Goal: Information Seeking & Learning: Learn about a topic

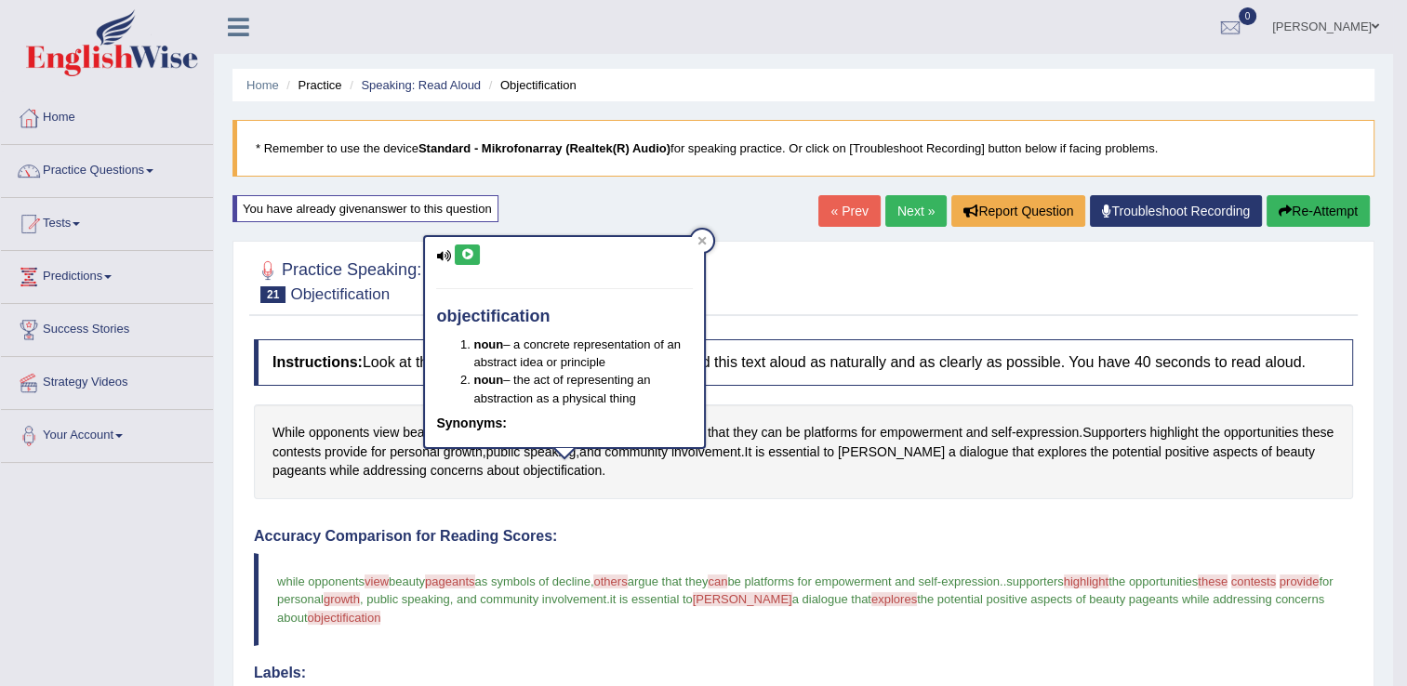
click at [910, 206] on link "Next »" at bounding box center [915, 211] width 61 height 32
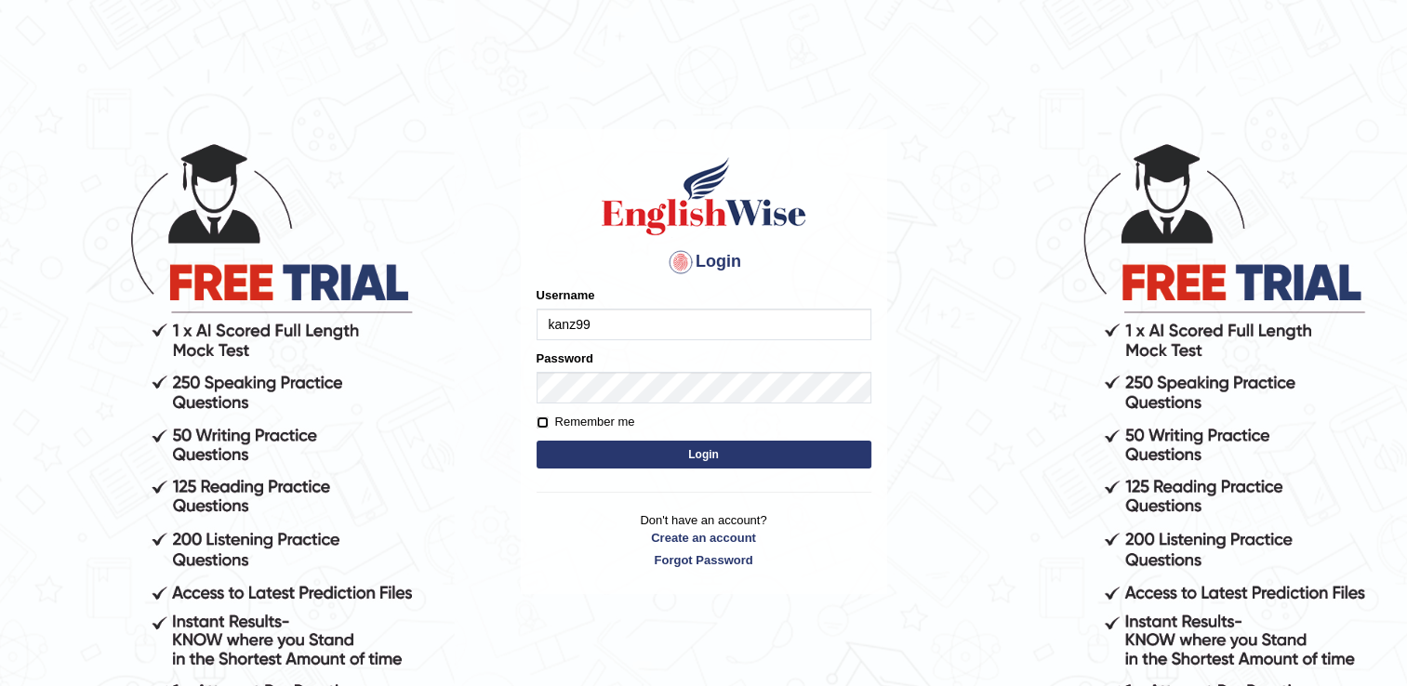
click at [539, 426] on input "Remember me" at bounding box center [543, 423] width 12 height 12
checkbox input "true"
click at [612, 449] on button "Login" at bounding box center [704, 455] width 335 height 28
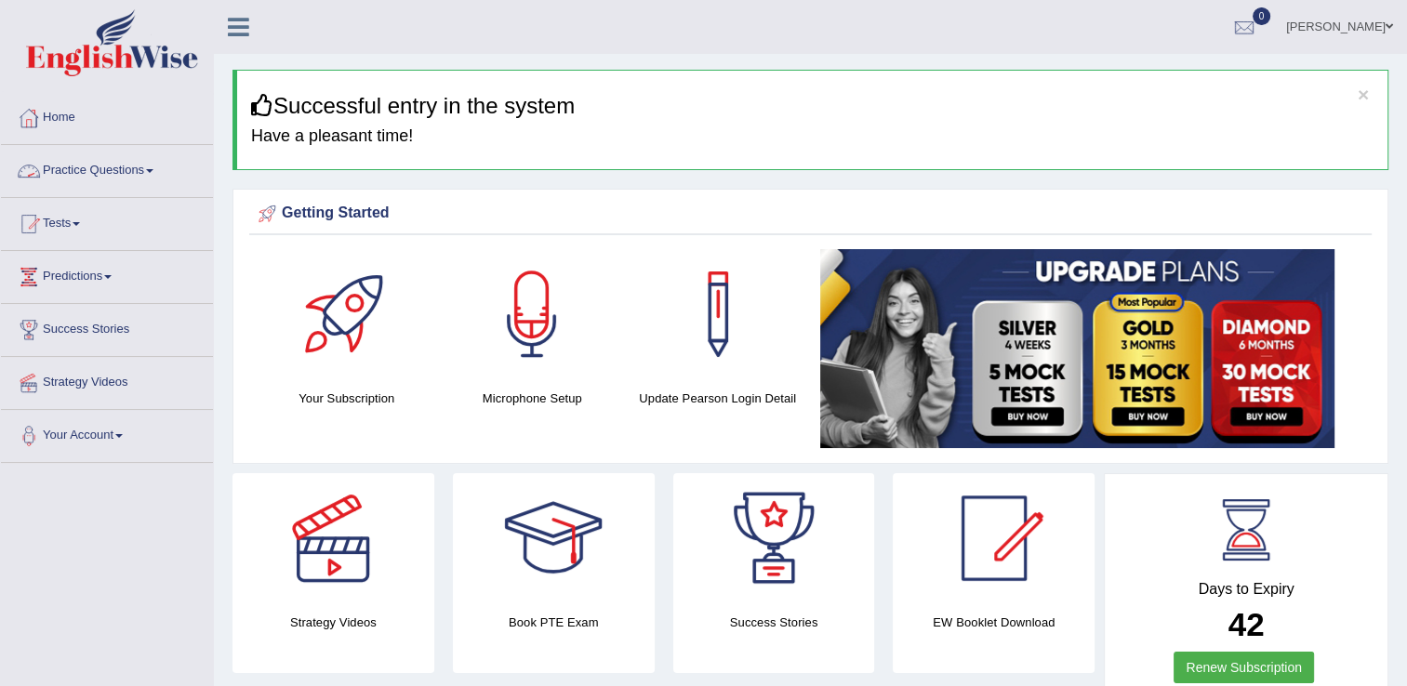
click at [139, 169] on link "Practice Questions" at bounding box center [107, 168] width 212 height 46
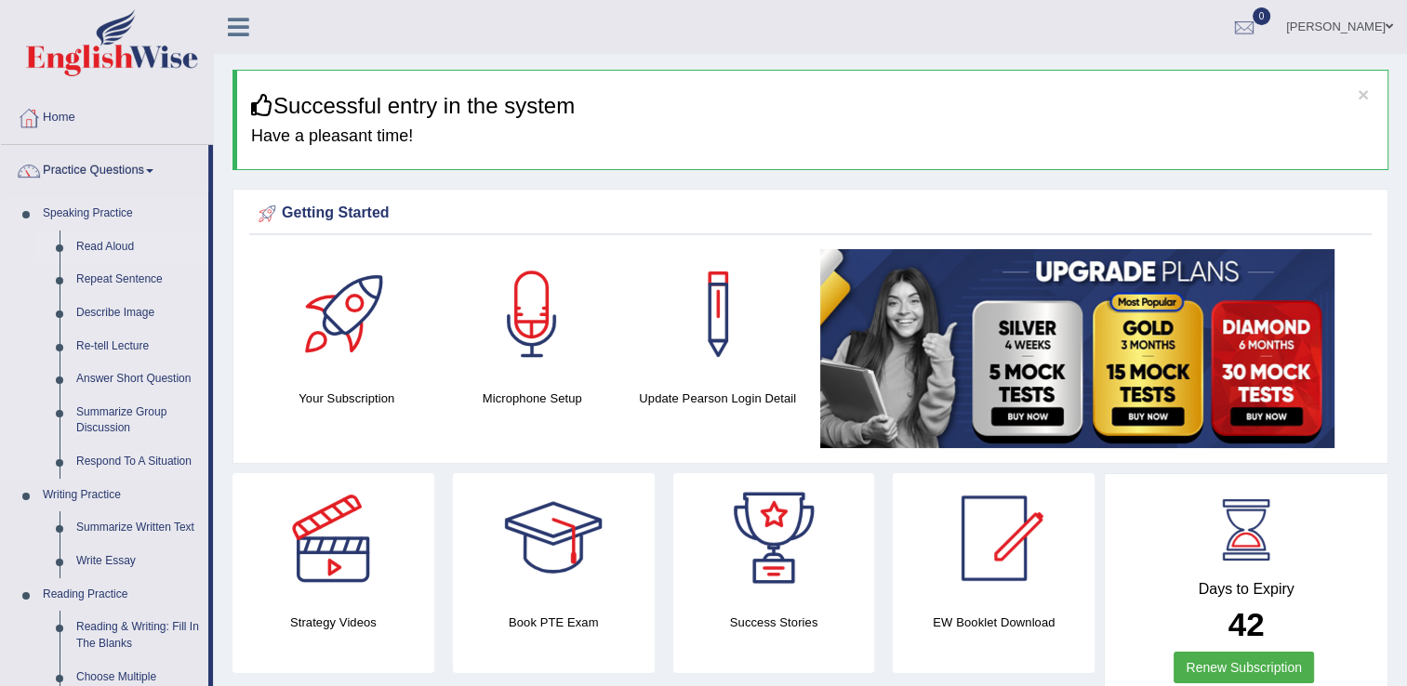
click at [101, 247] on link "Read Aloud" at bounding box center [138, 247] width 140 height 33
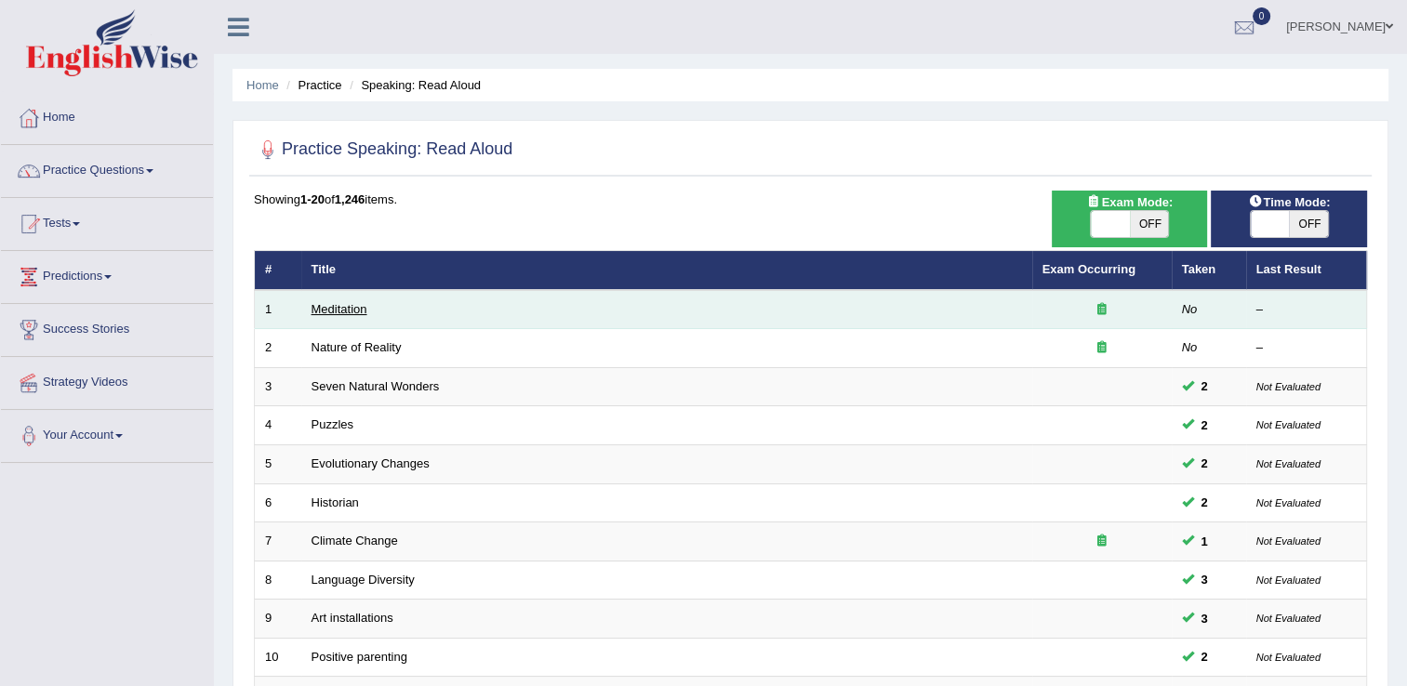
click at [337, 307] on link "Meditation" at bounding box center [340, 309] width 56 height 14
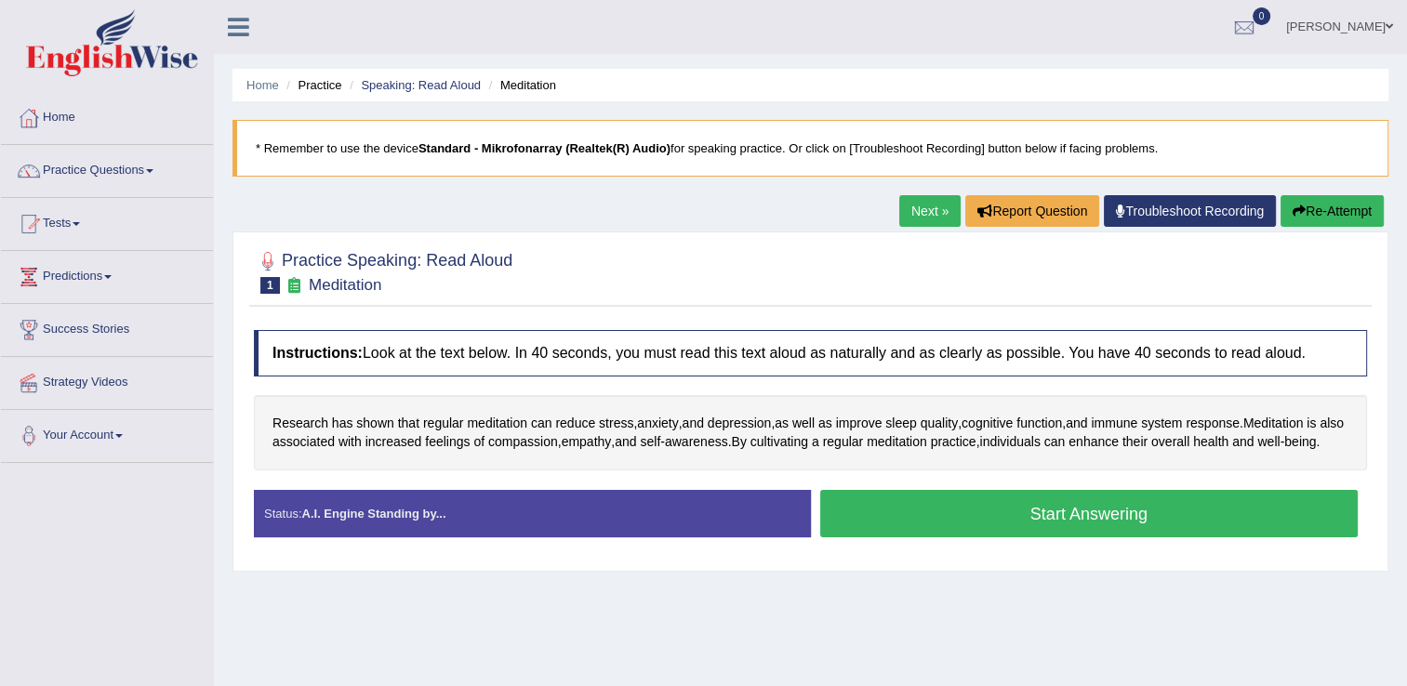
click at [1149, 538] on button "Start Answering" at bounding box center [1089, 513] width 538 height 47
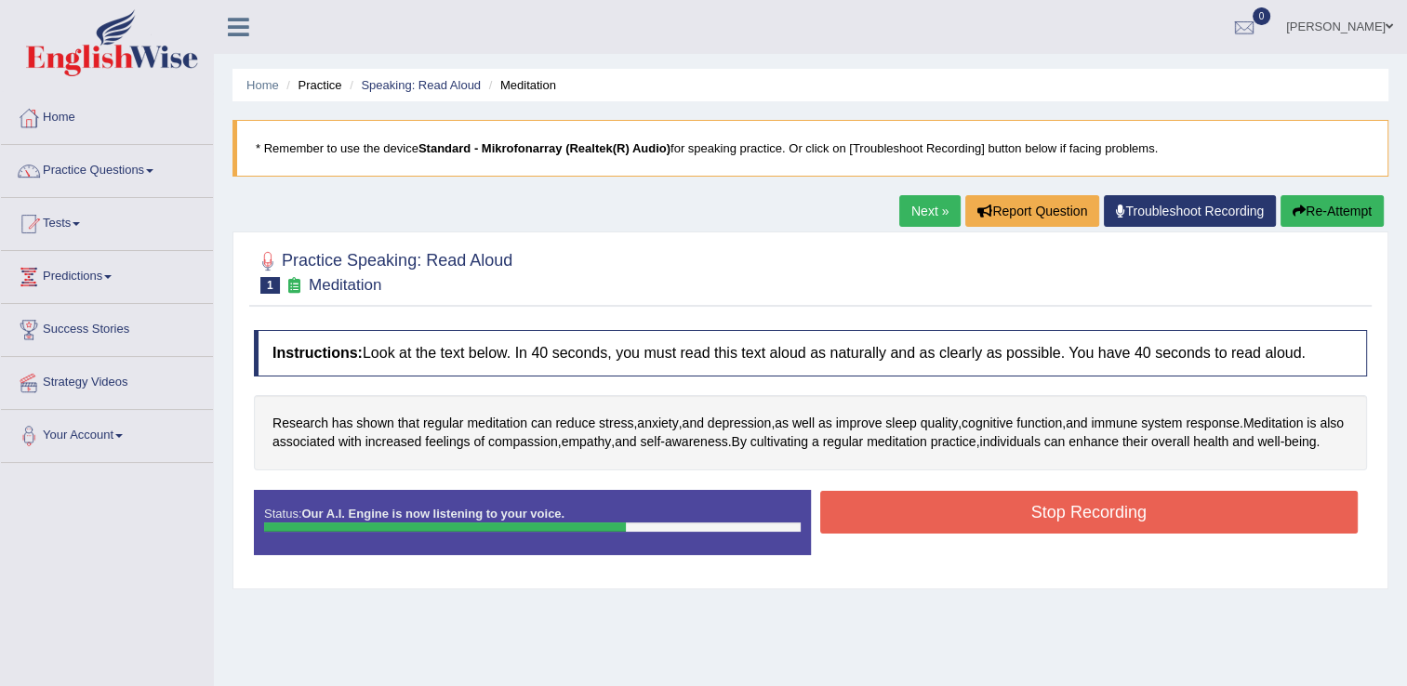
click at [1075, 534] on button "Stop Recording" at bounding box center [1089, 512] width 538 height 43
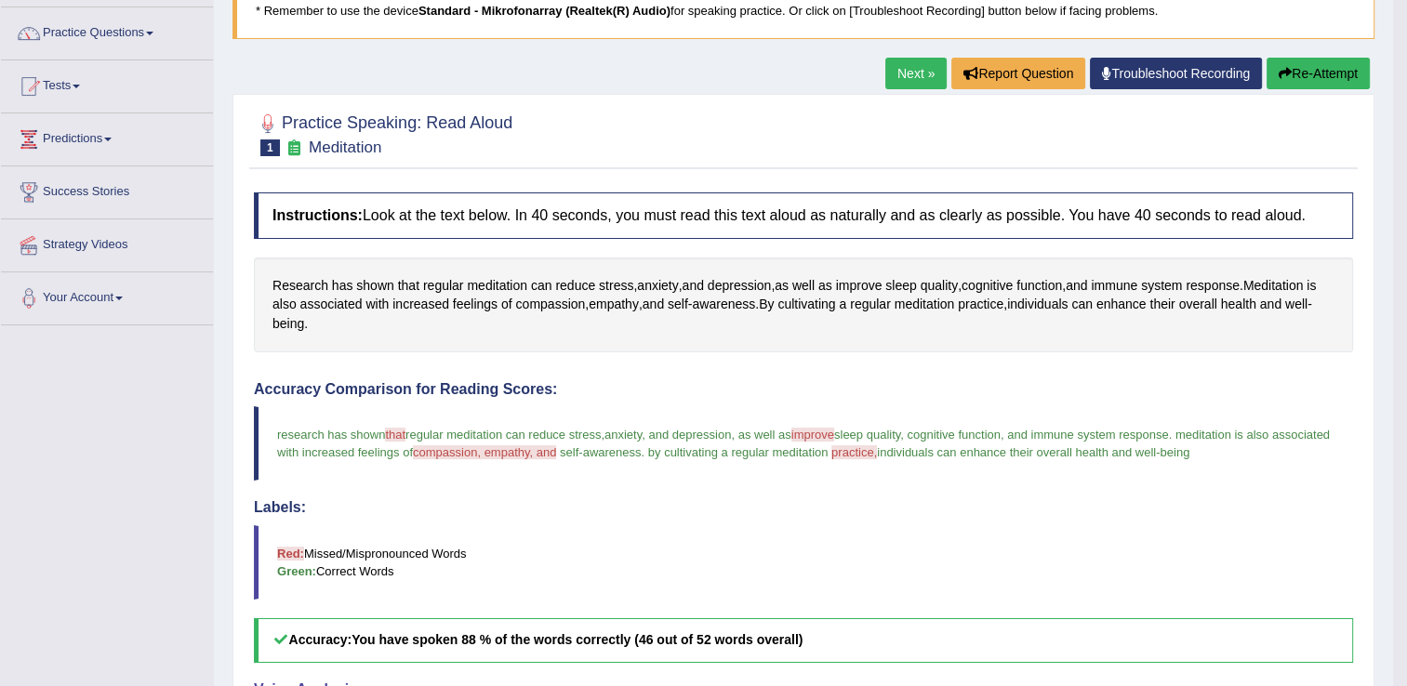
scroll to position [93, 0]
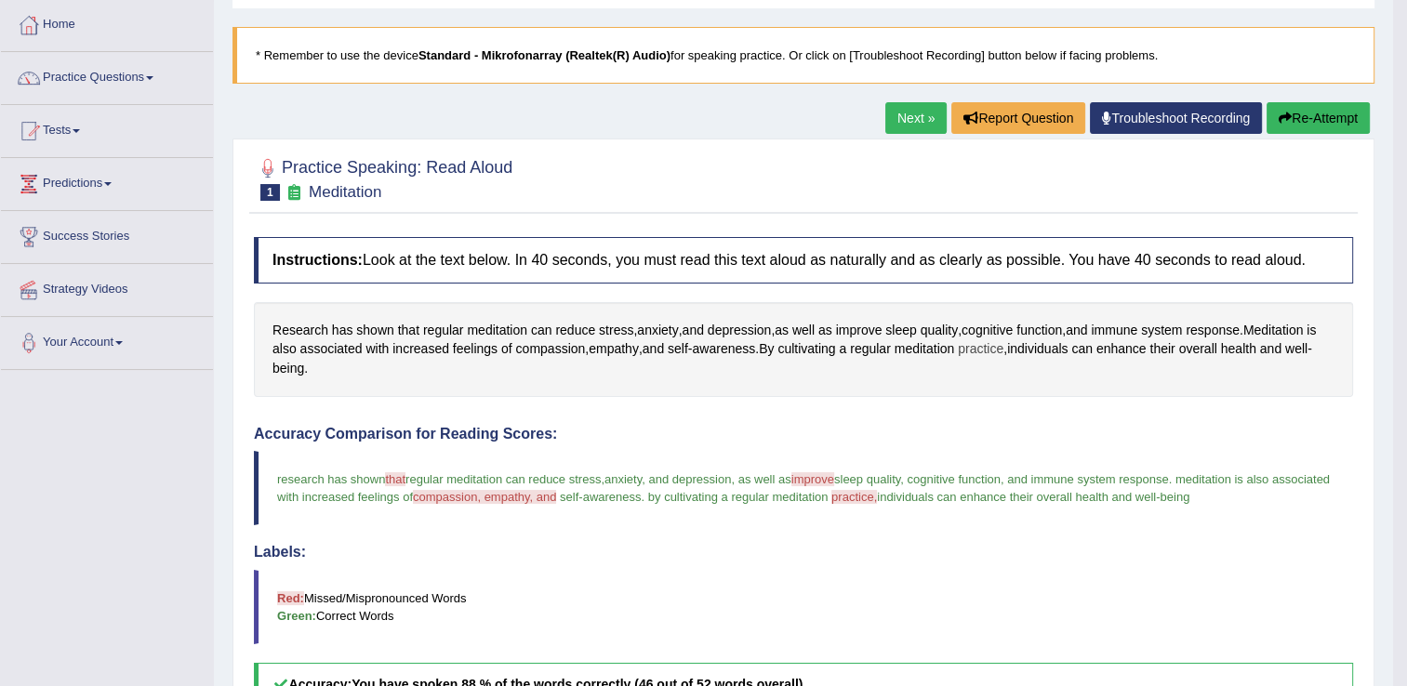
click at [984, 348] on span "practice" at bounding box center [981, 349] width 46 height 20
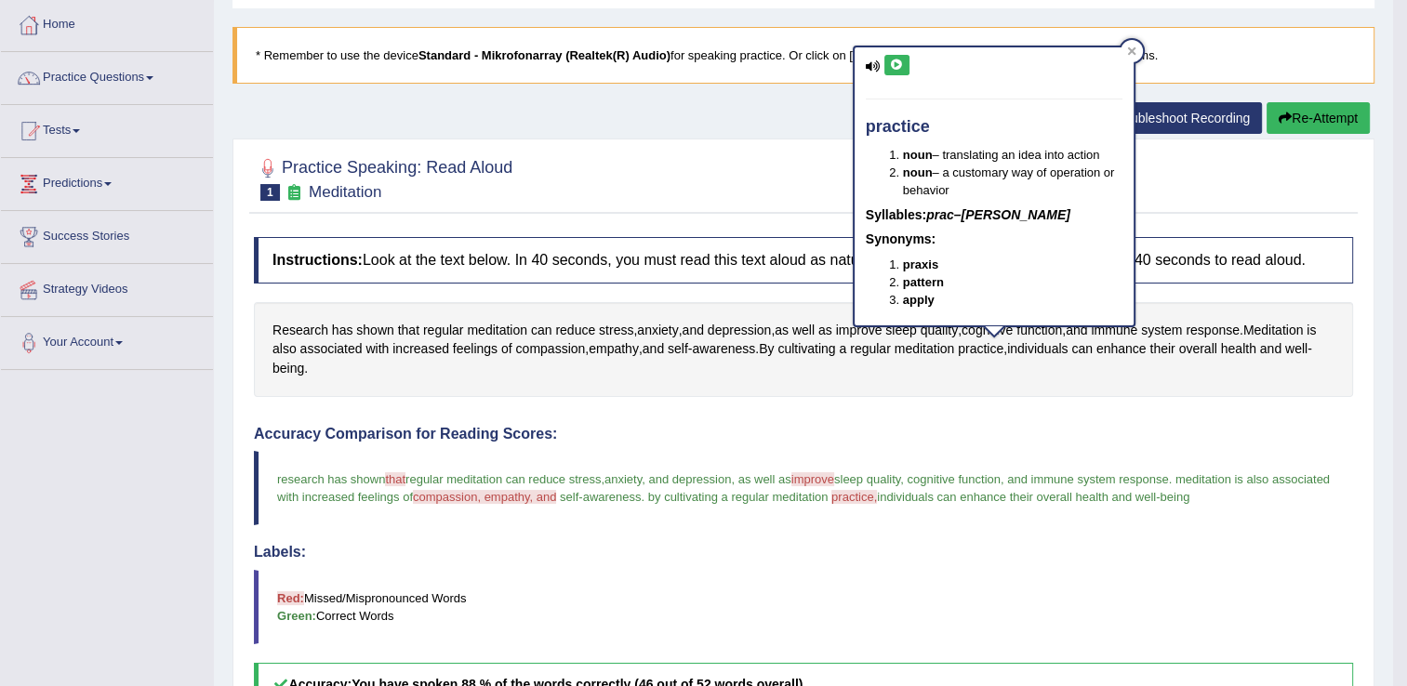
click at [897, 64] on icon at bounding box center [897, 65] width 14 height 11
click at [899, 63] on icon at bounding box center [897, 65] width 14 height 11
click at [893, 65] on icon at bounding box center [897, 65] width 14 height 11
click at [874, 65] on icon at bounding box center [873, 66] width 15 height 12
click at [873, 68] on icon at bounding box center [873, 66] width 15 height 12
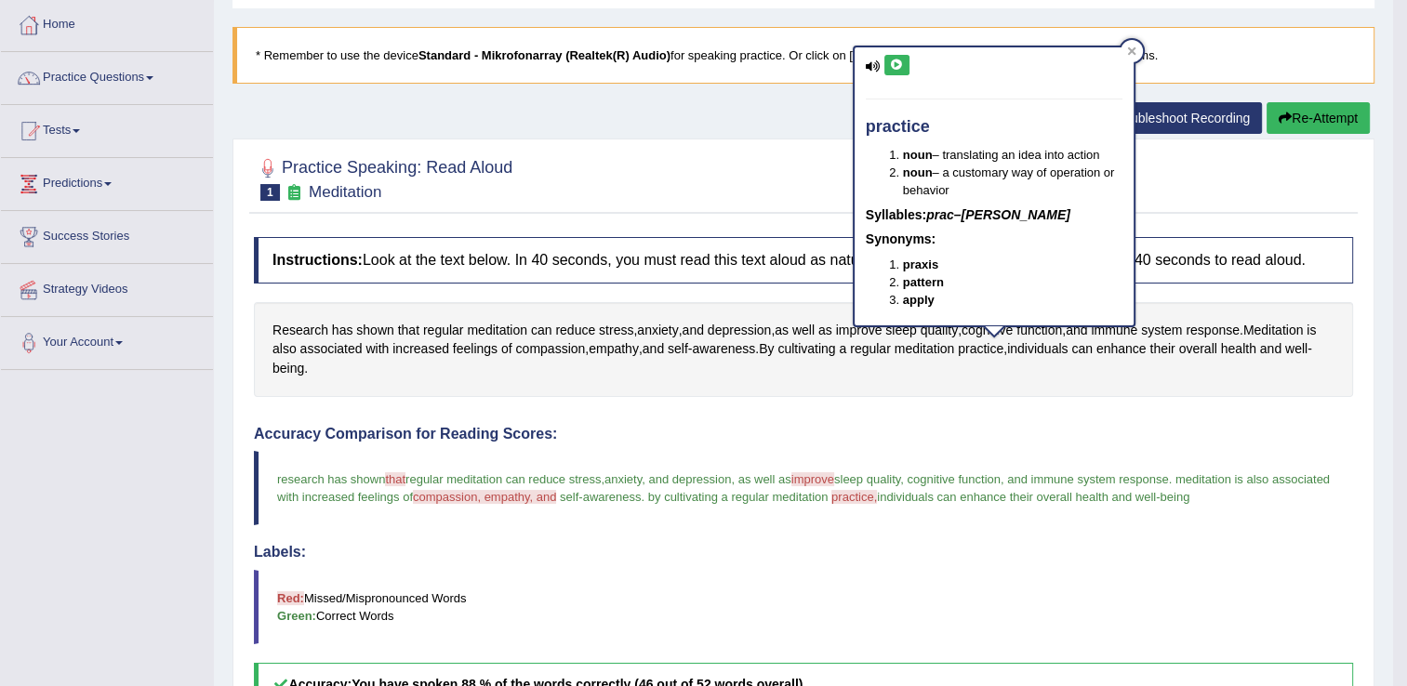
click at [897, 68] on icon at bounding box center [897, 65] width 14 height 11
click at [1122, 49] on div at bounding box center [1132, 51] width 22 height 22
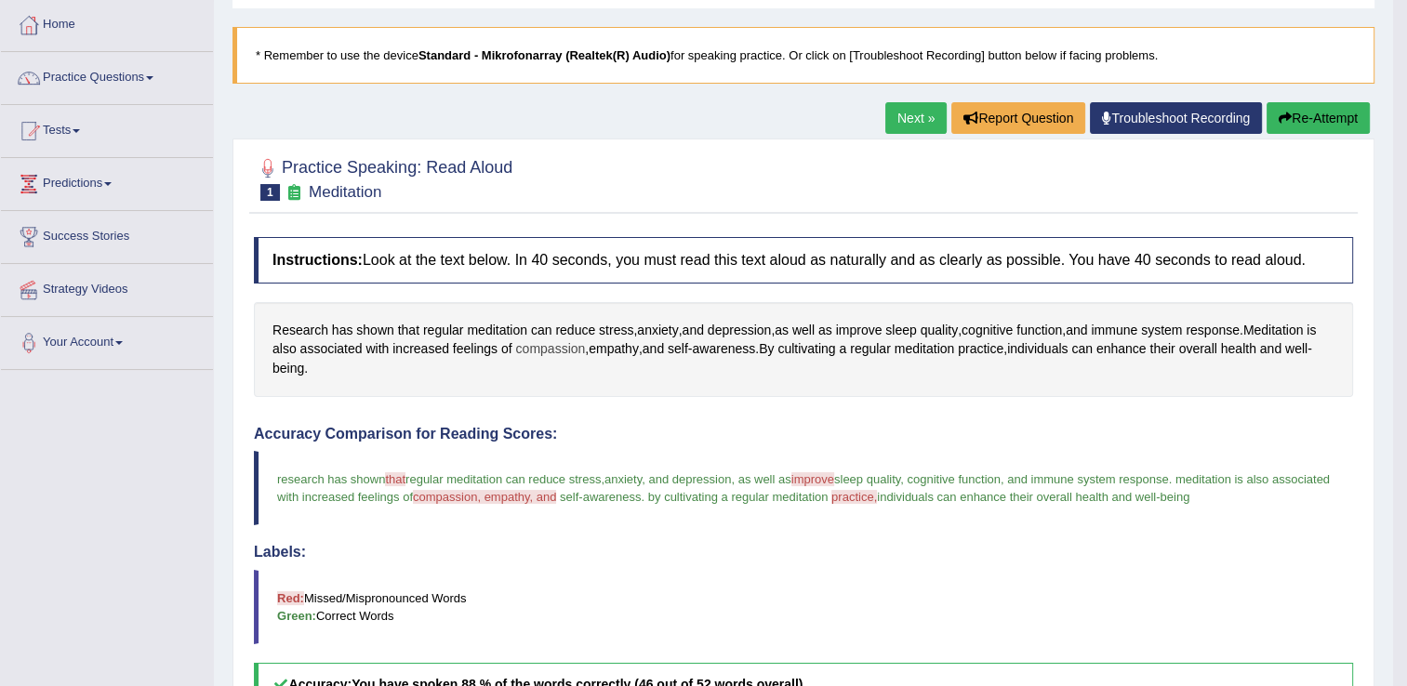
click at [558, 351] on span "compassion" at bounding box center [551, 349] width 70 height 20
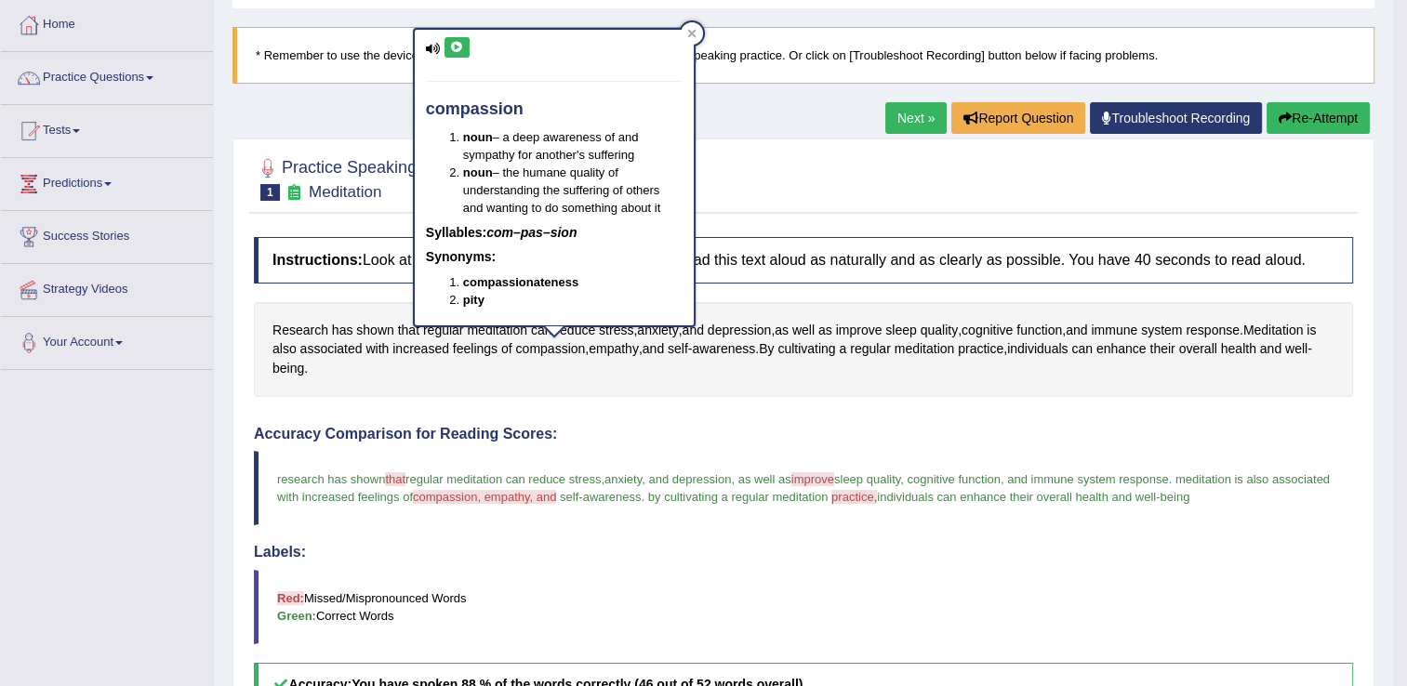
click at [454, 46] on icon at bounding box center [457, 47] width 14 height 11
click at [550, 484] on span "regular meditation can reduce stress" at bounding box center [502, 479] width 195 height 14
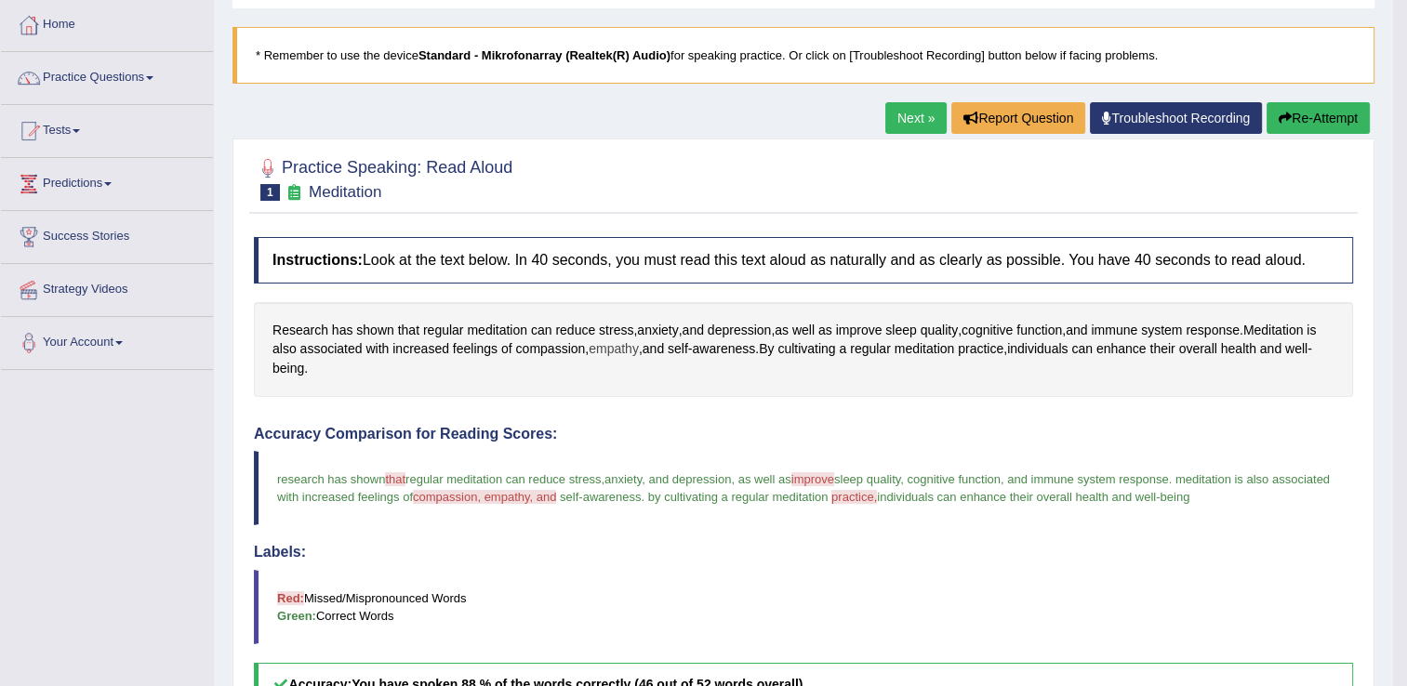
click at [612, 347] on span "empathy" at bounding box center [614, 349] width 50 height 20
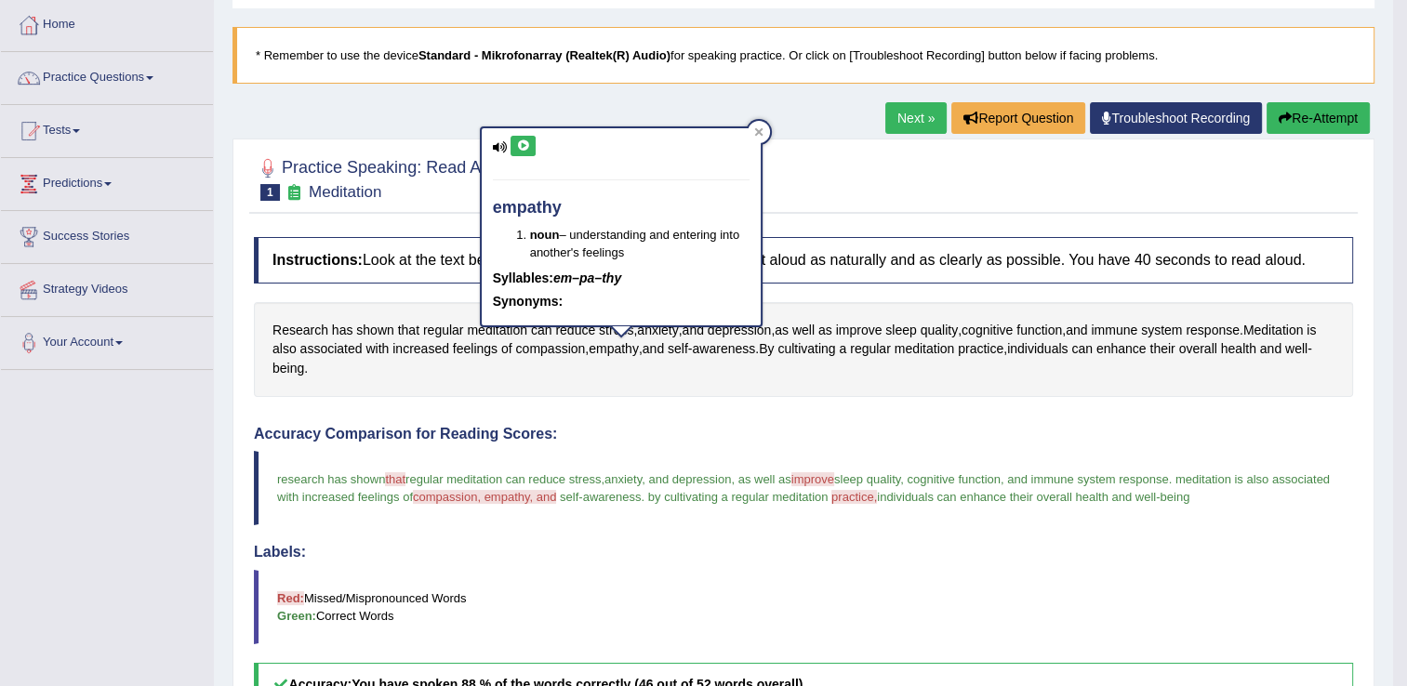
click at [528, 145] on icon at bounding box center [523, 145] width 14 height 11
click at [762, 131] on icon at bounding box center [758, 131] width 9 height 9
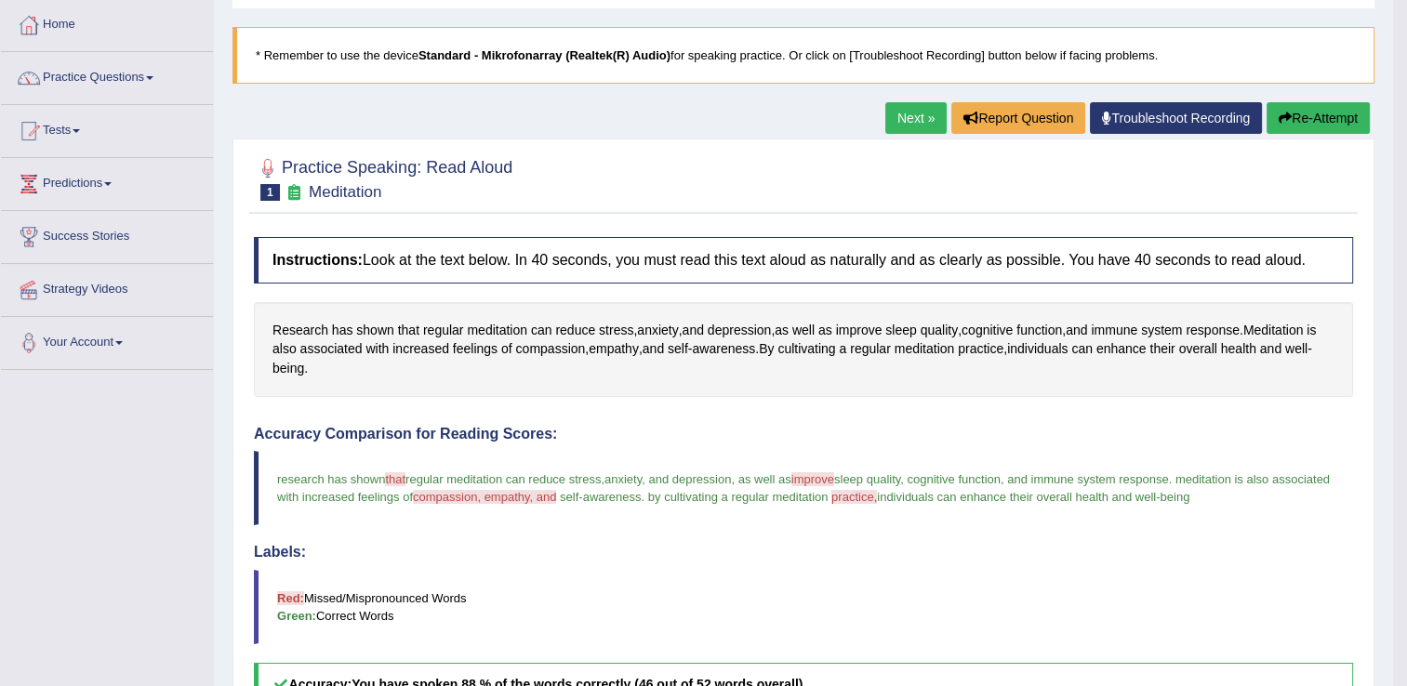
click at [1316, 116] on button "Re-Attempt" at bounding box center [1318, 118] width 103 height 32
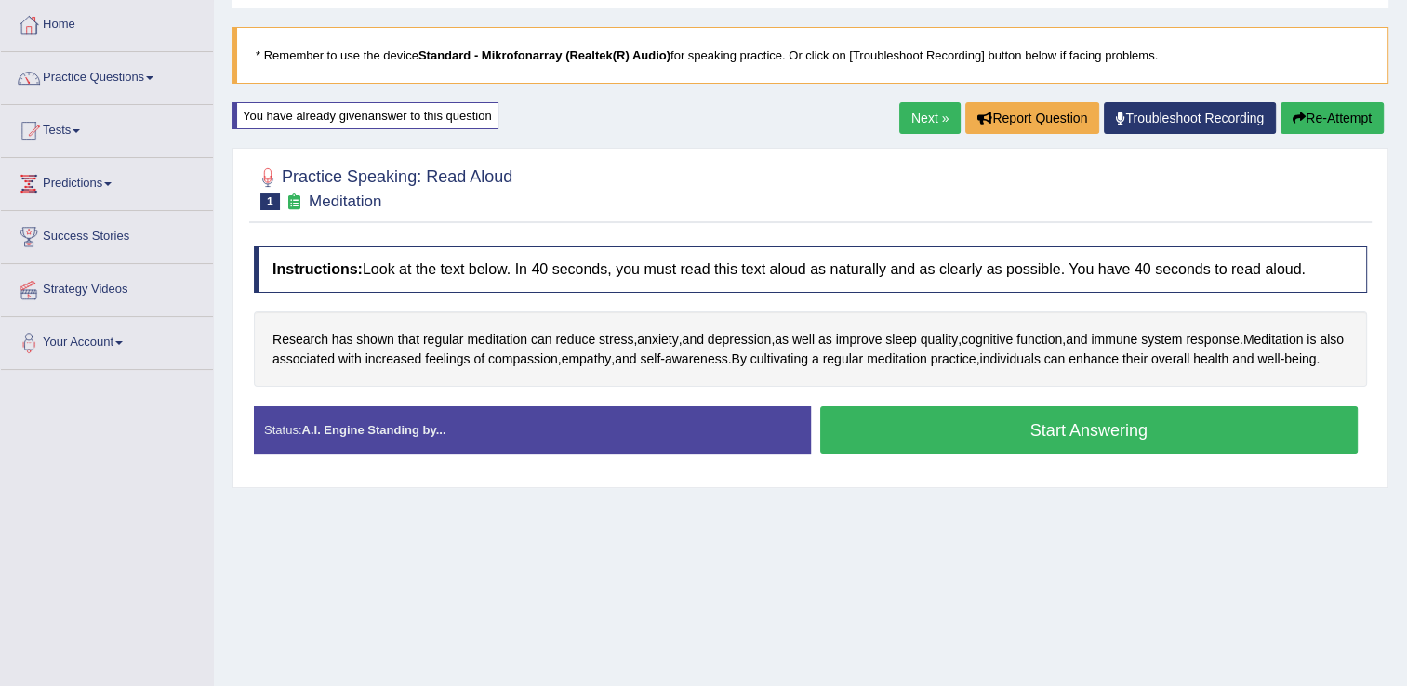
scroll to position [93, 0]
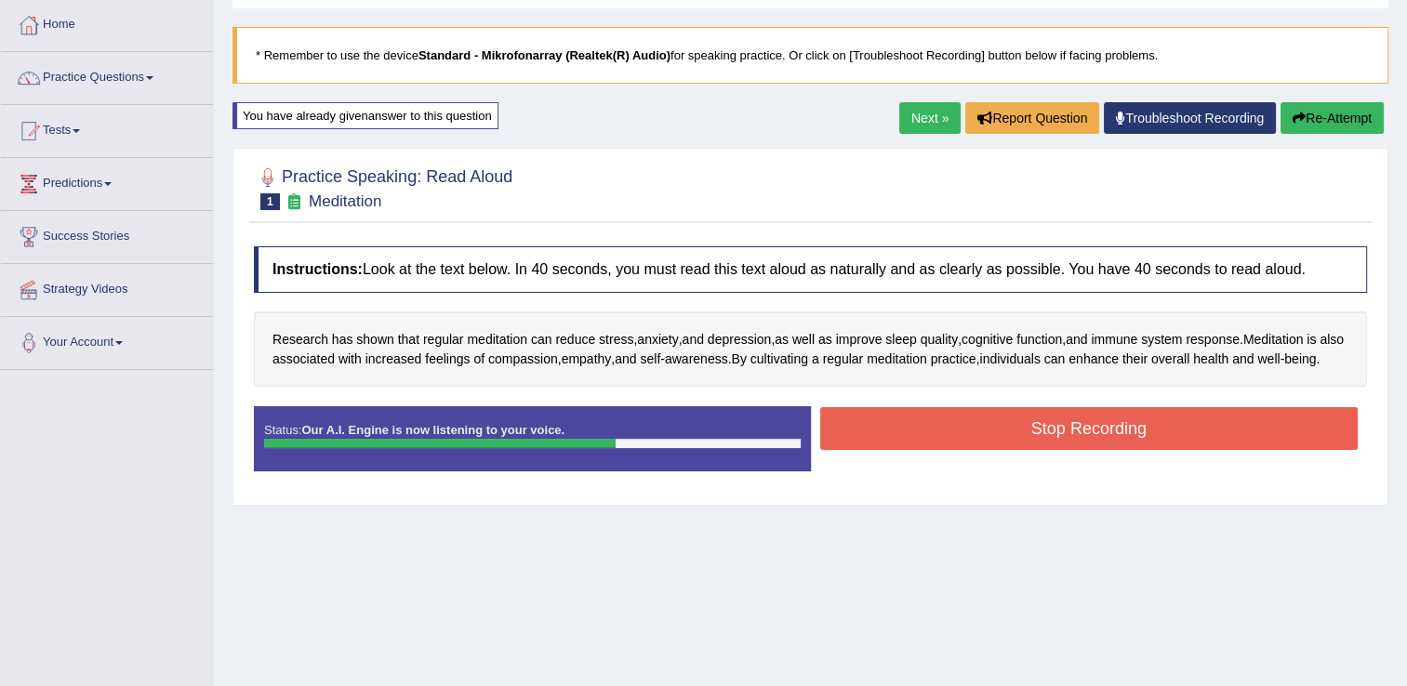
click at [1012, 443] on button "Stop Recording" at bounding box center [1089, 428] width 538 height 43
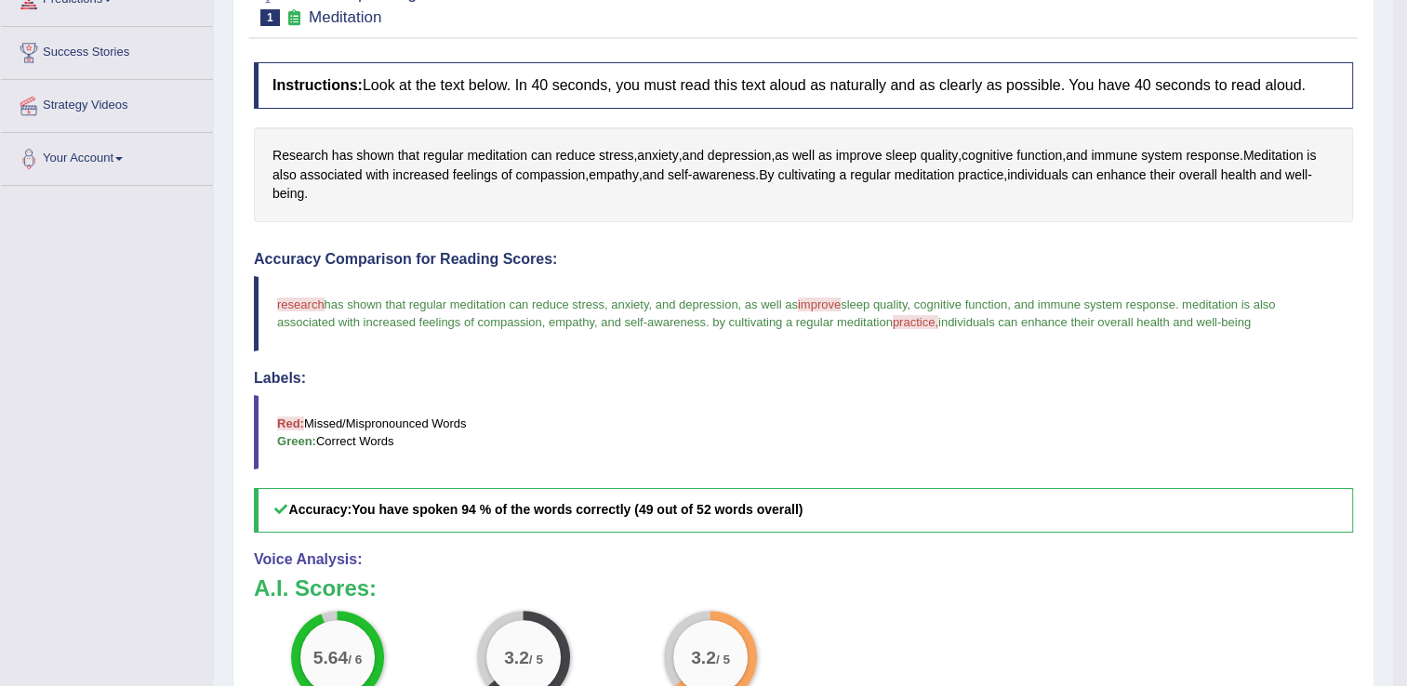
scroll to position [0, 0]
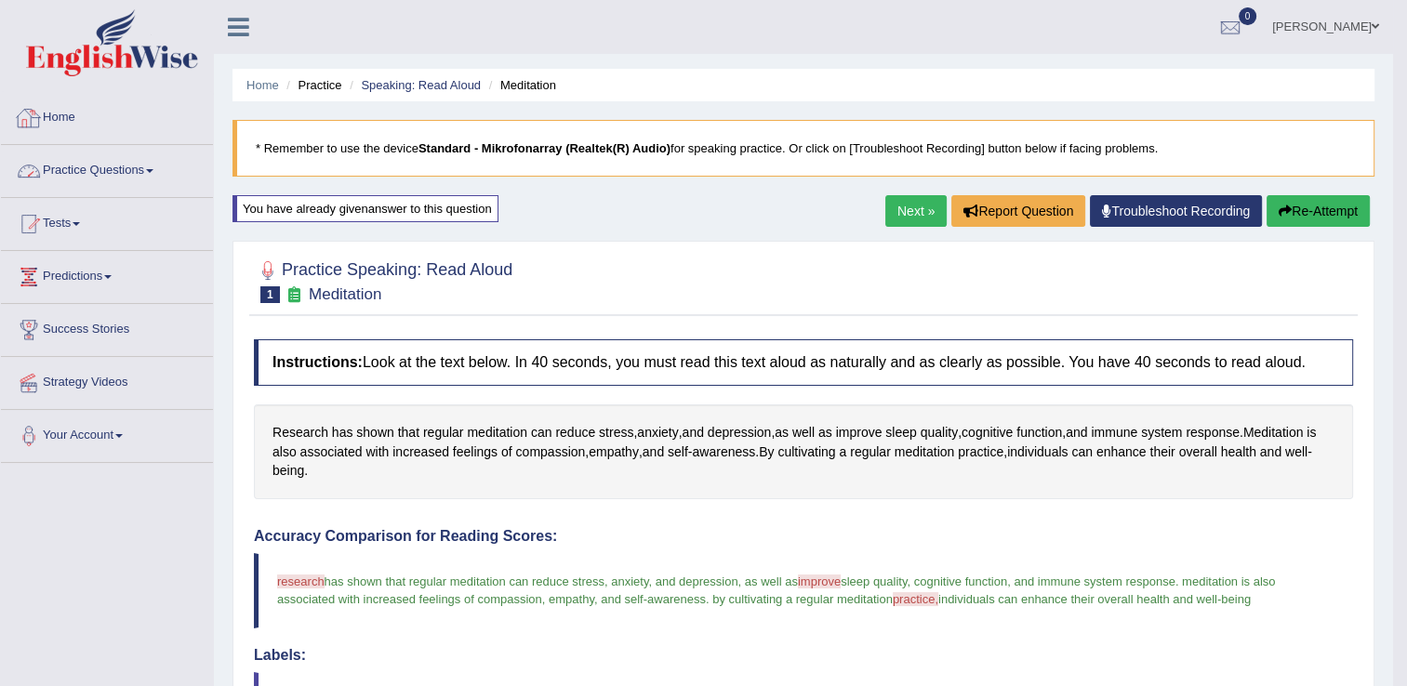
click at [149, 177] on link "Practice Questions" at bounding box center [107, 168] width 212 height 46
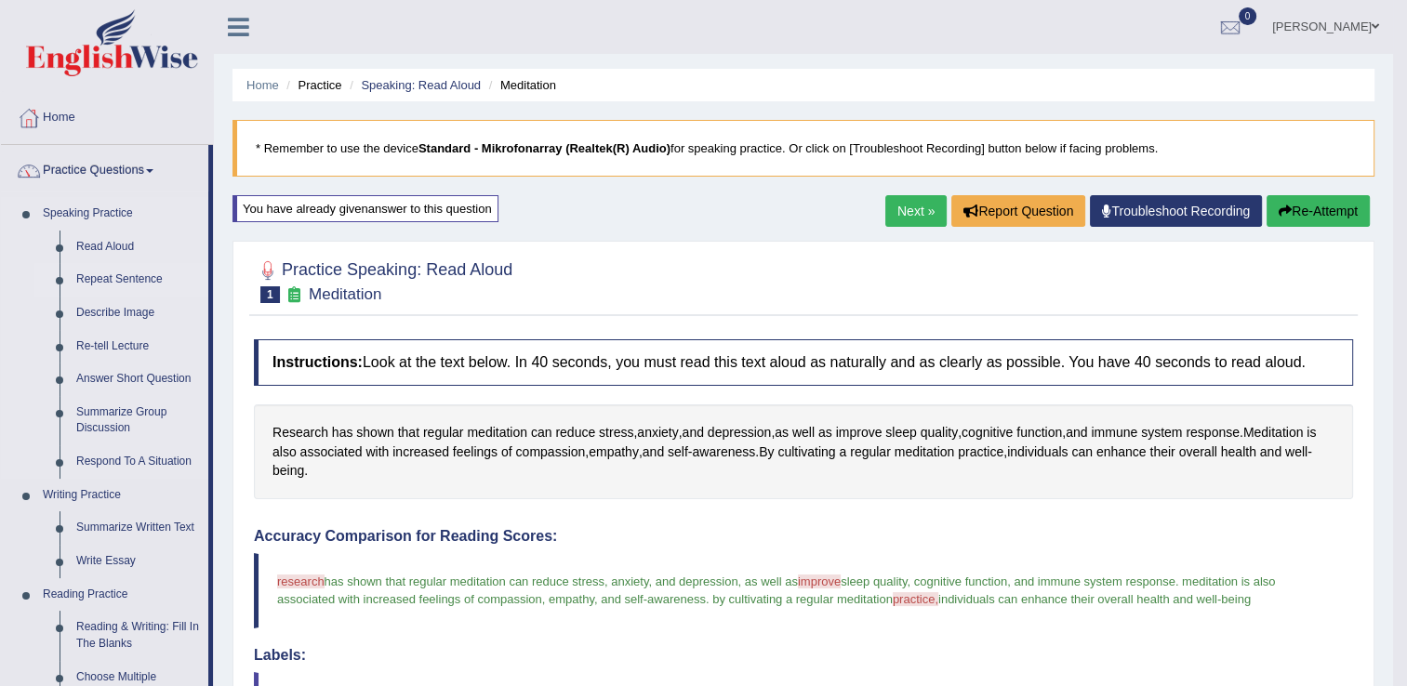
click at [123, 283] on link "Repeat Sentence" at bounding box center [138, 279] width 140 height 33
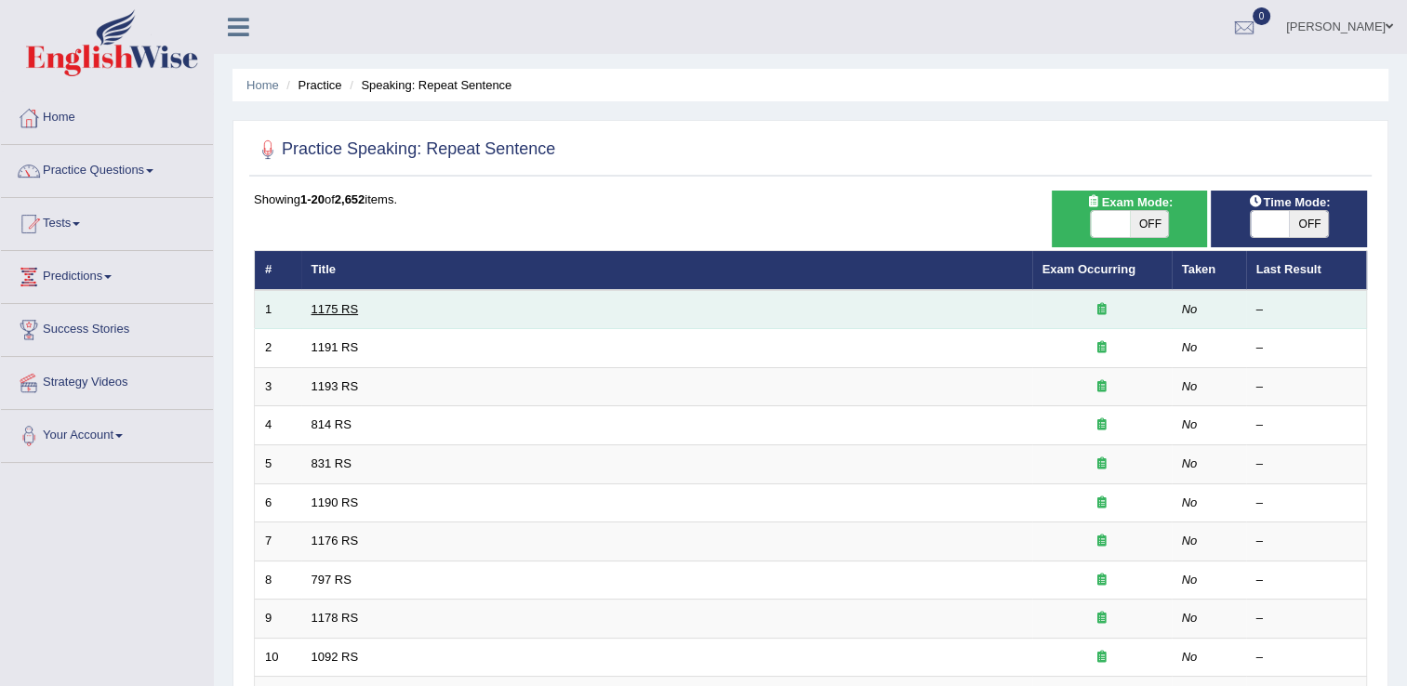
click at [339, 311] on link "1175 RS" at bounding box center [335, 309] width 47 height 14
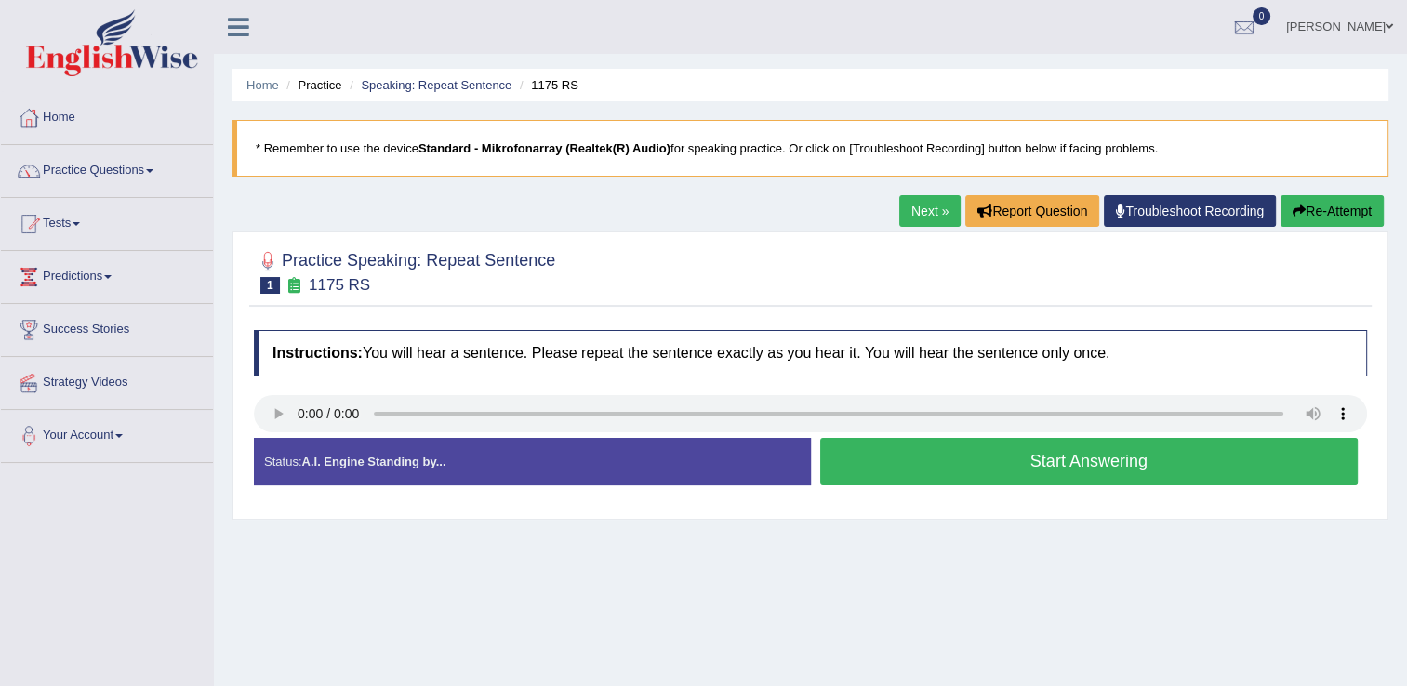
click at [974, 468] on button "Start Answering" at bounding box center [1089, 461] width 538 height 47
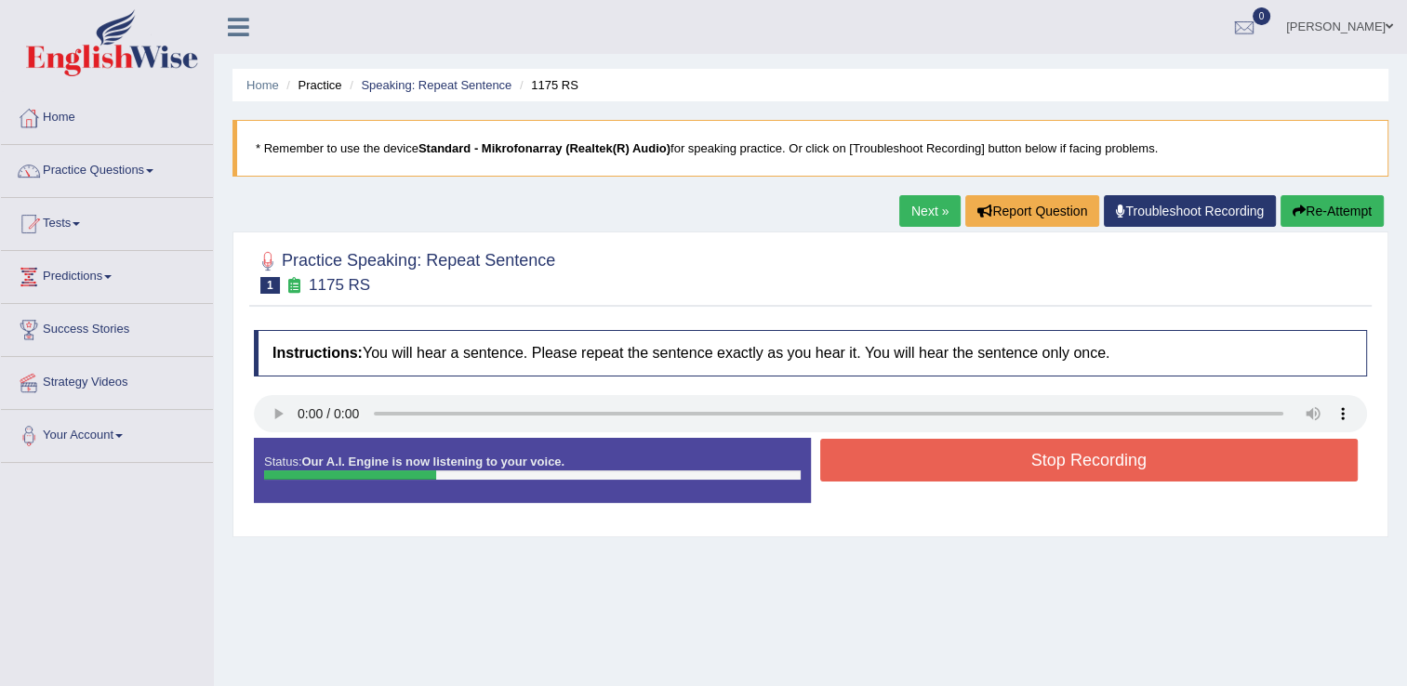
click at [967, 465] on button "Stop Recording" at bounding box center [1089, 460] width 538 height 43
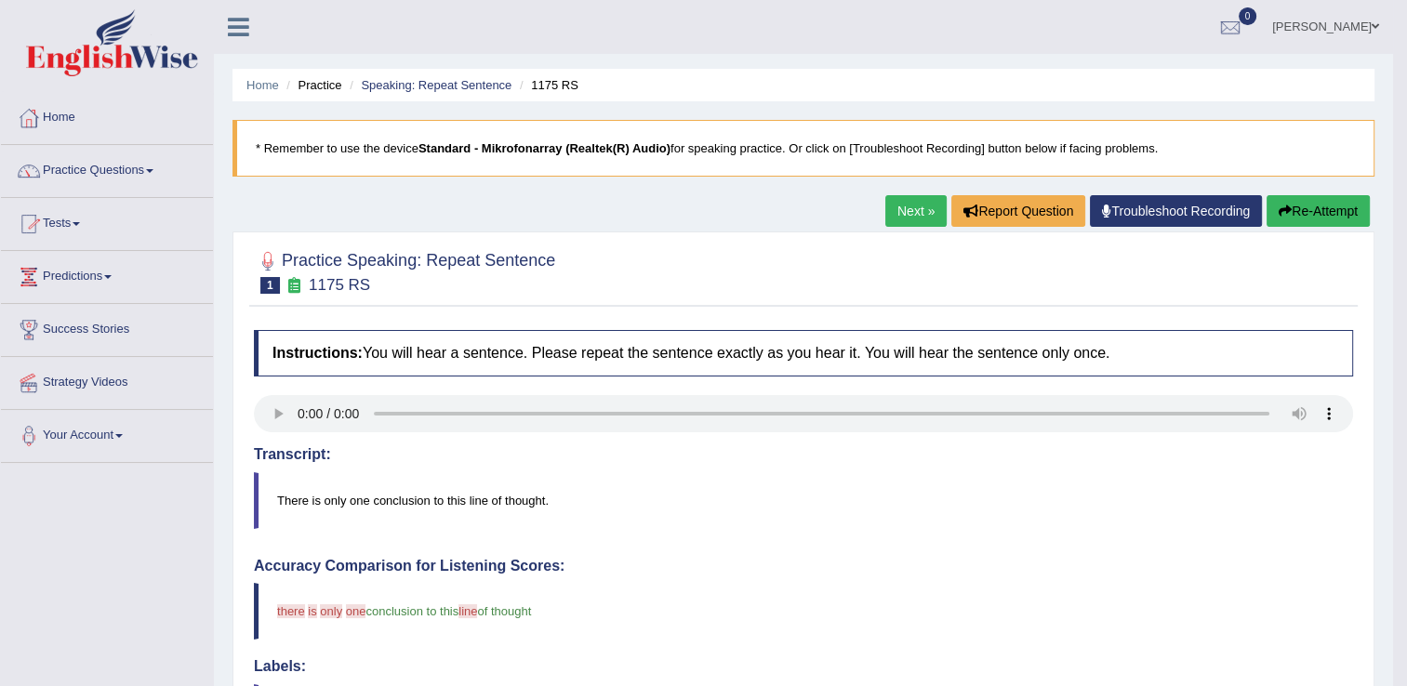
click at [153, 171] on span at bounding box center [149, 171] width 7 height 4
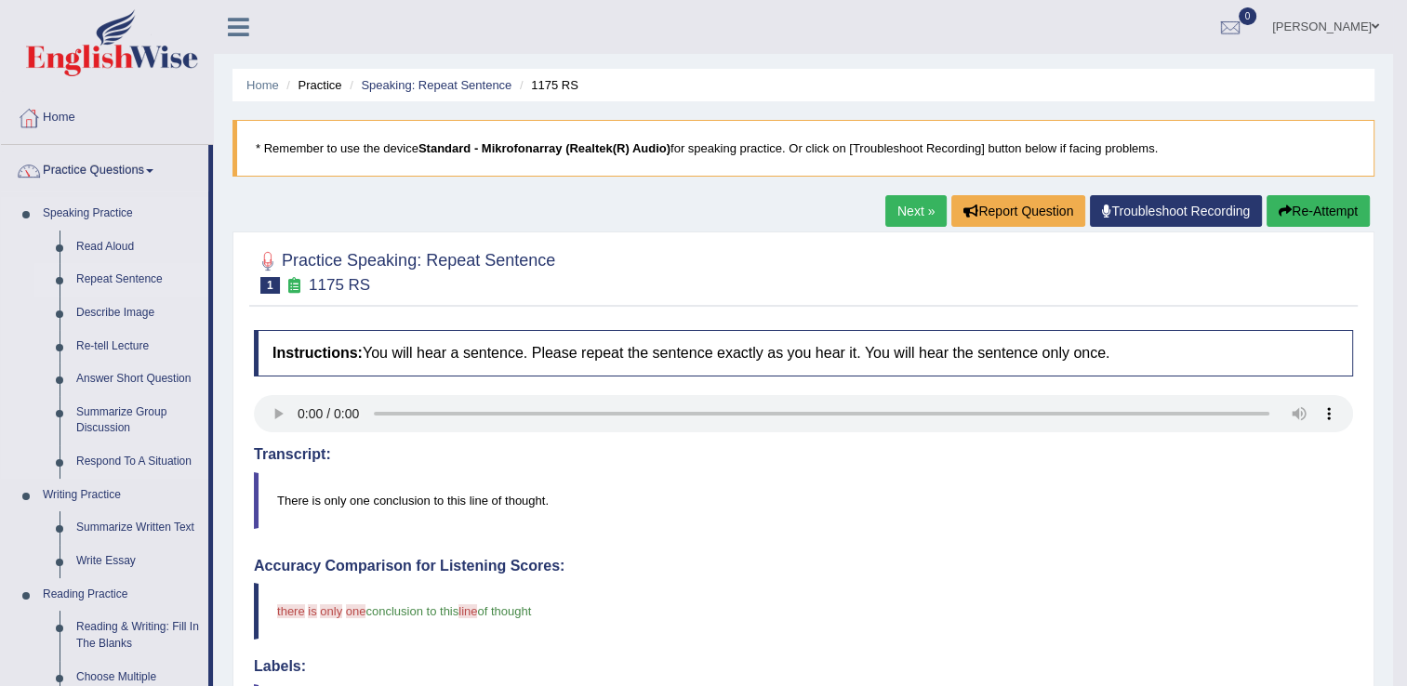
click at [115, 281] on link "Repeat Sentence" at bounding box center [138, 279] width 140 height 33
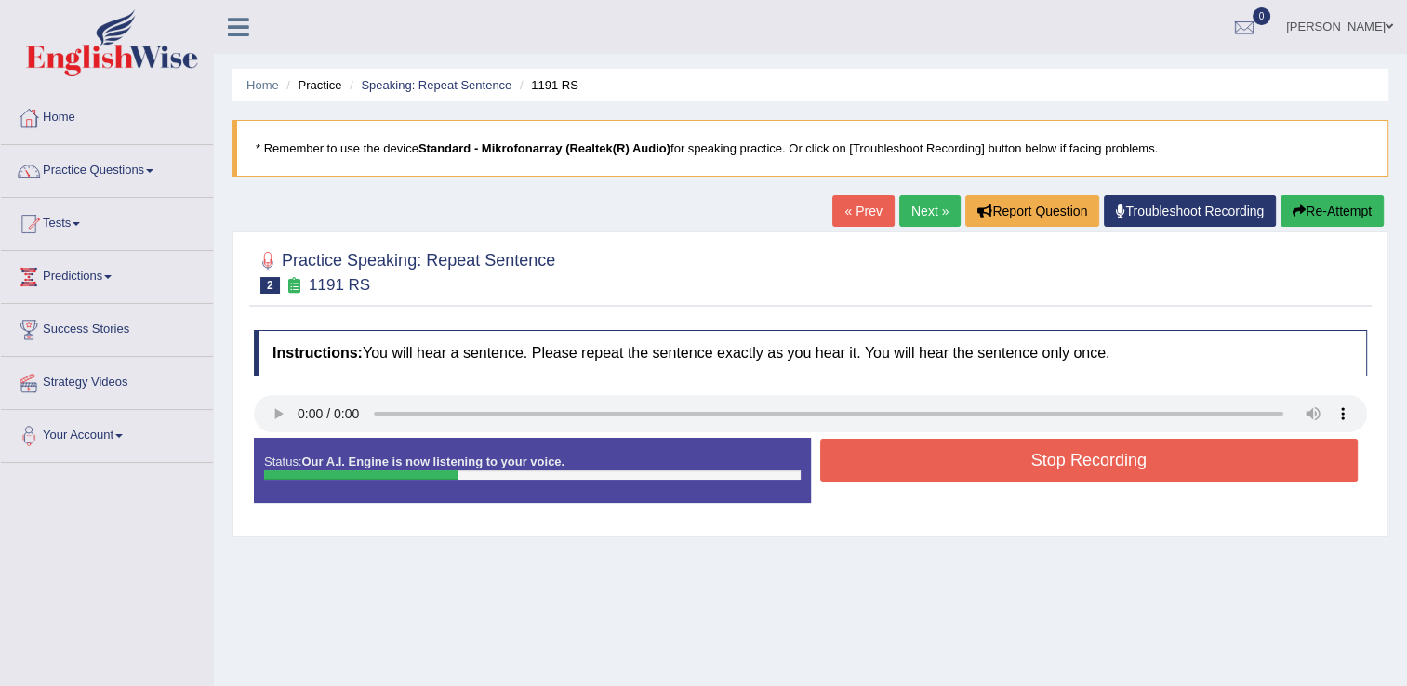
click at [987, 460] on button "Stop Recording" at bounding box center [1089, 460] width 538 height 43
